Goal: Task Accomplishment & Management: Manage account settings

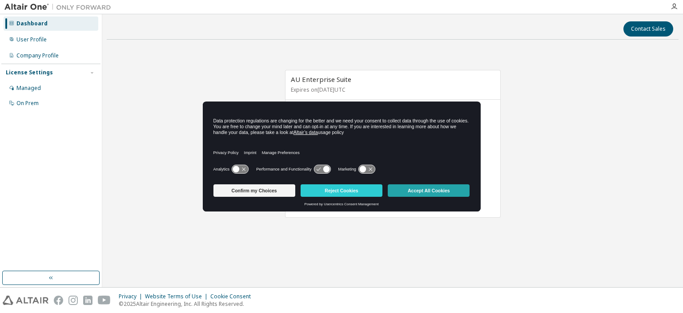
click at [452, 187] on button "Accept All Cookies" at bounding box center [429, 190] width 82 height 12
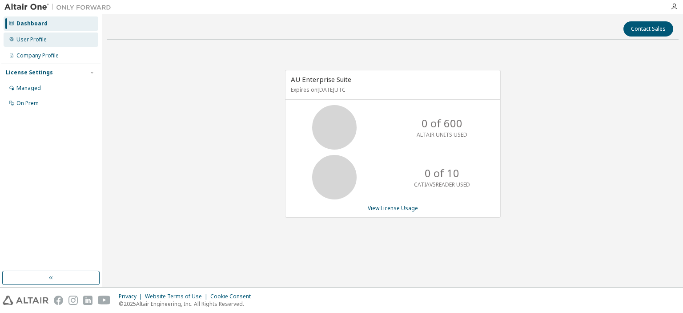
click at [56, 38] on div "User Profile" at bounding box center [51, 39] width 95 height 14
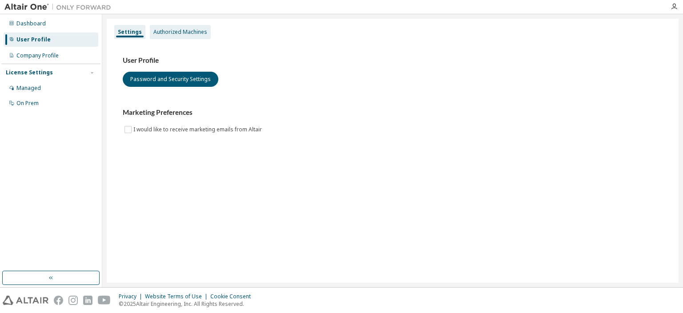
click at [188, 32] on div "Authorized Machines" at bounding box center [181, 31] width 54 height 7
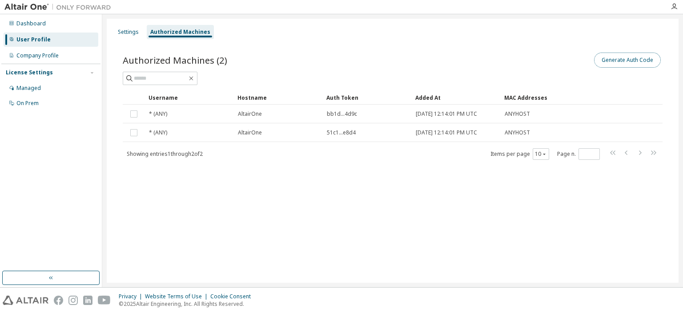
click at [638, 55] on button "Generate Auth Code" at bounding box center [628, 60] width 67 height 15
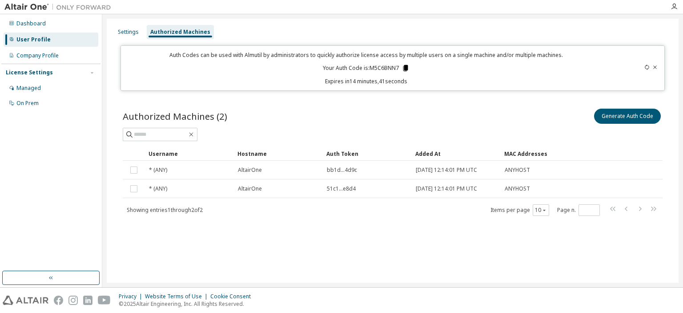
click at [405, 65] on icon at bounding box center [405, 68] width 5 height 6
